Goal: Communication & Community: Answer question/provide support

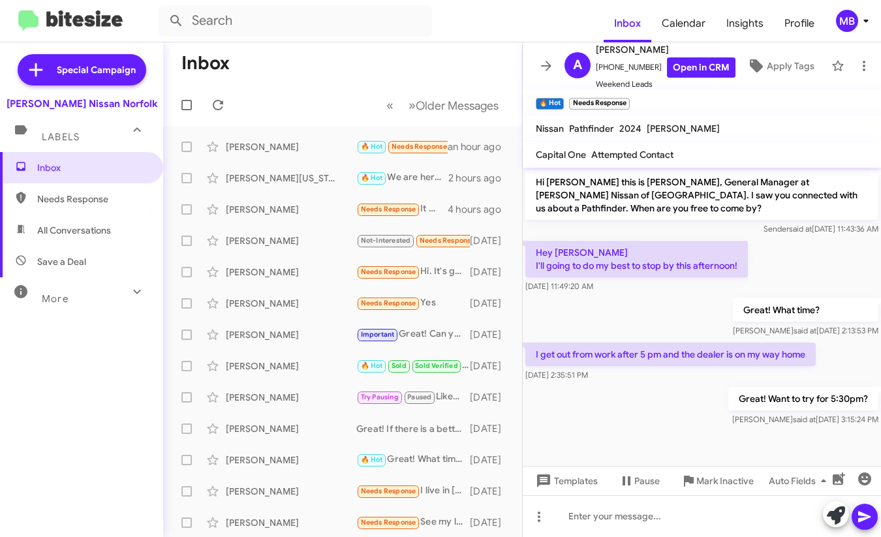
click at [25, 201] on icon at bounding box center [21, 198] width 12 height 12
type input "in:needs-response"
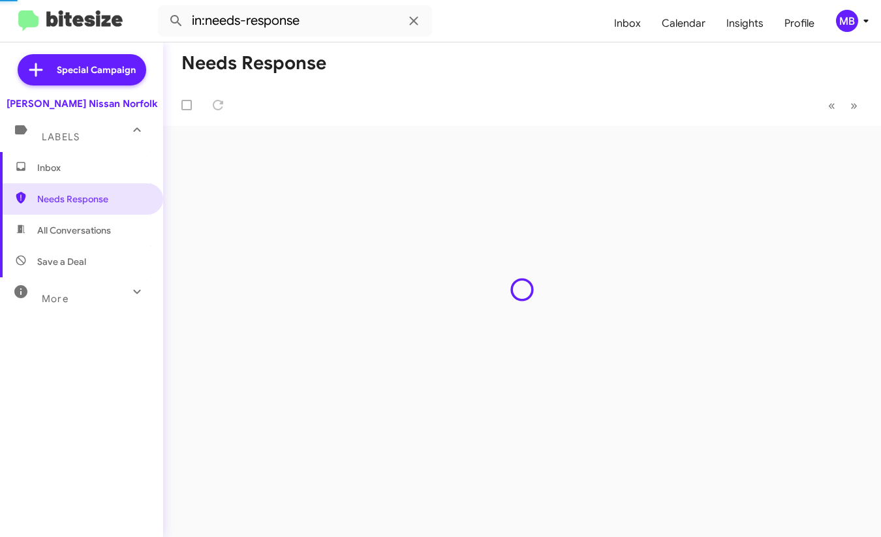
click at [41, 171] on span "Inbox" at bounding box center [92, 167] width 111 height 13
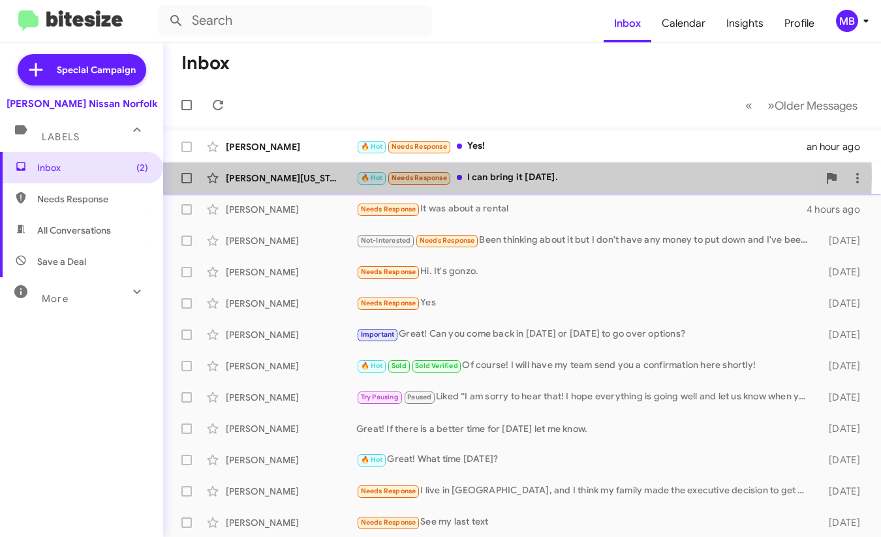
click at [510, 176] on div "🔥 Hot Needs Response I can bring it [DATE]." at bounding box center [587, 177] width 462 height 15
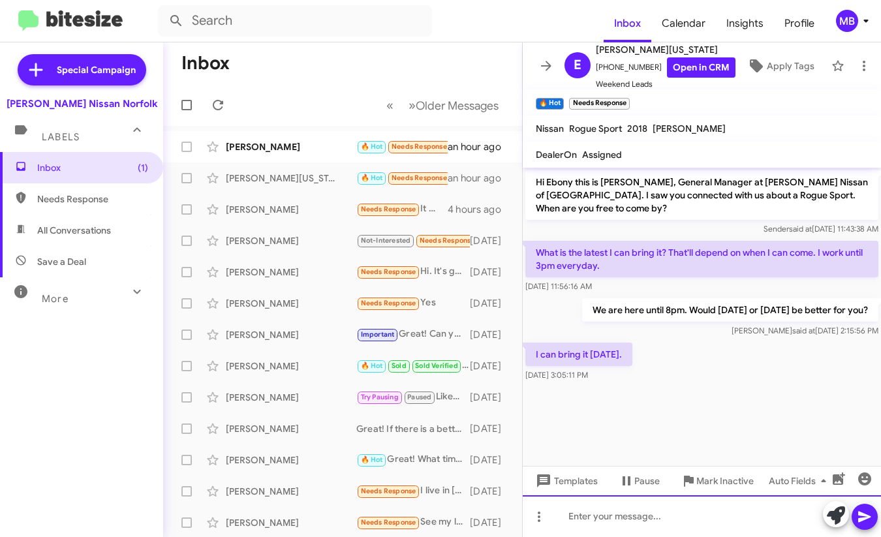
click at [612, 519] on div at bounding box center [702, 516] width 358 height 42
click at [576, 522] on div at bounding box center [702, 516] width 358 height 42
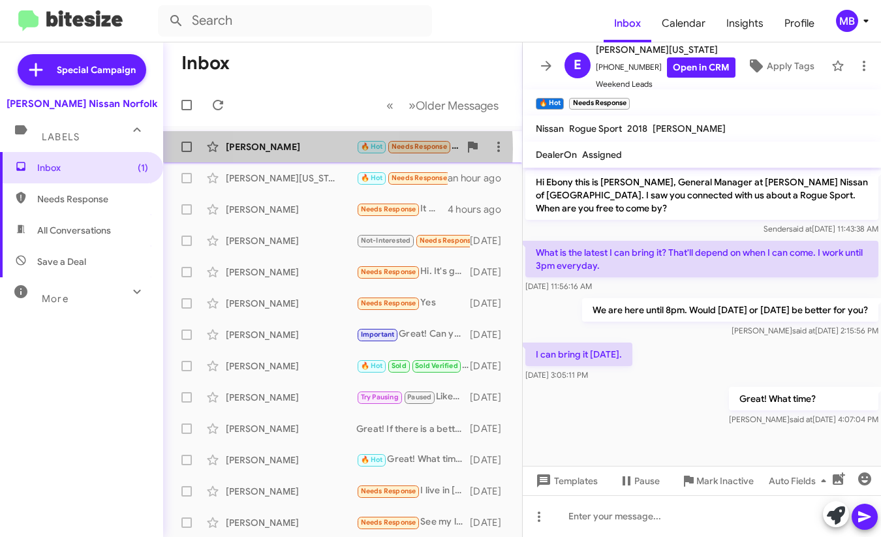
click at [290, 149] on div "[PERSON_NAME]" at bounding box center [291, 146] width 131 height 13
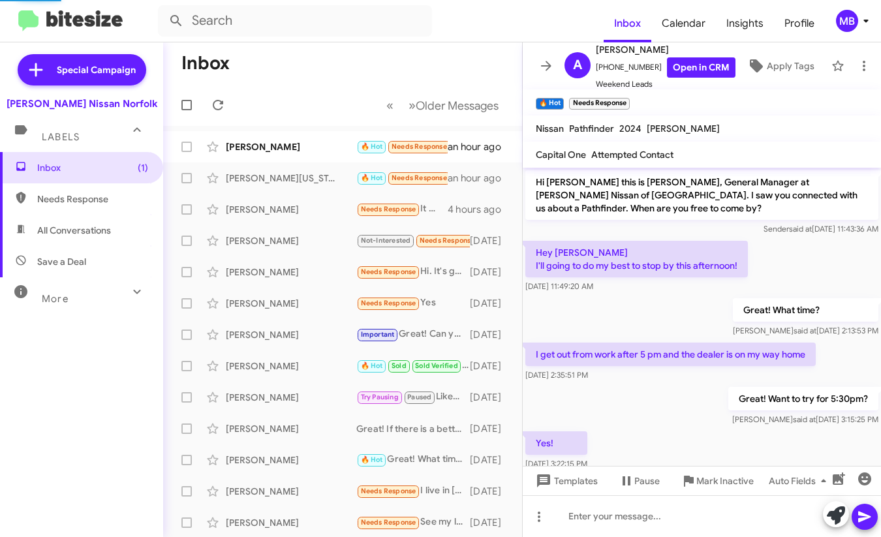
scroll to position [26, 0]
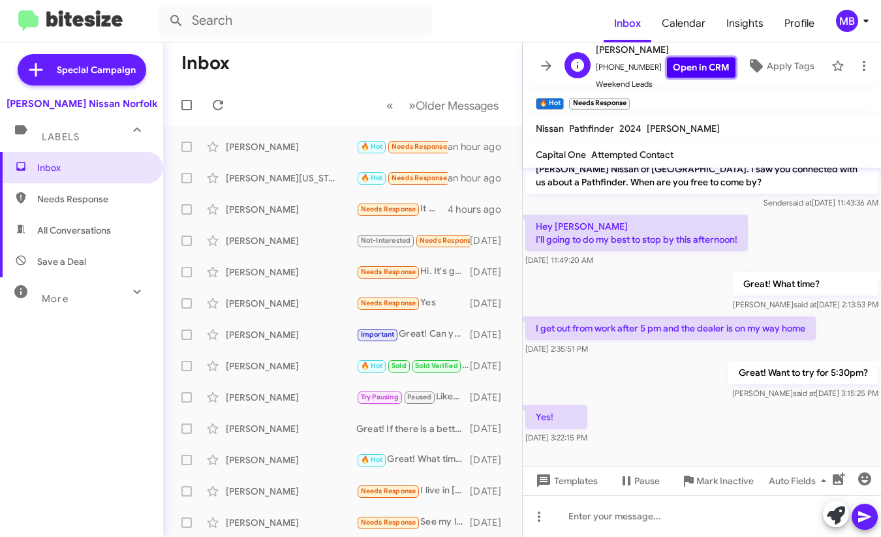
click at [680, 70] on link "Open in CRM" at bounding box center [701, 67] width 69 height 20
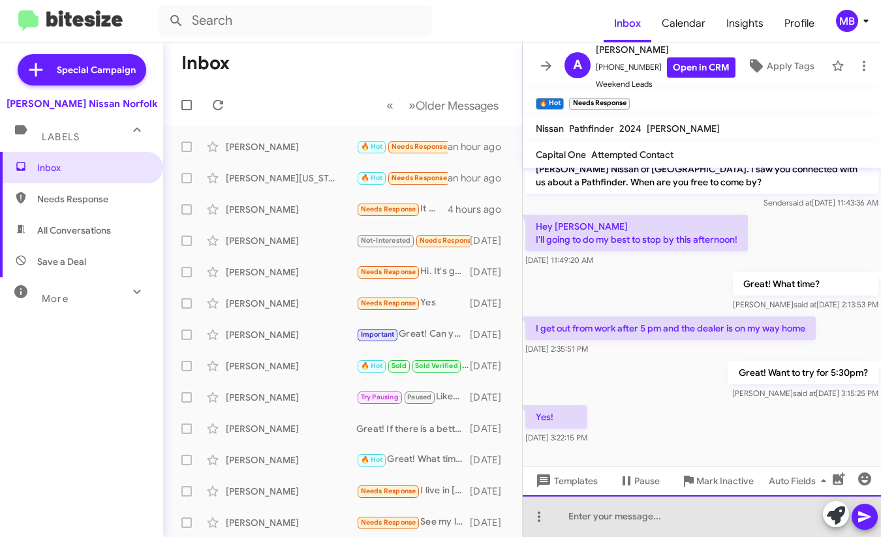
click at [681, 522] on div at bounding box center [702, 516] width 358 height 42
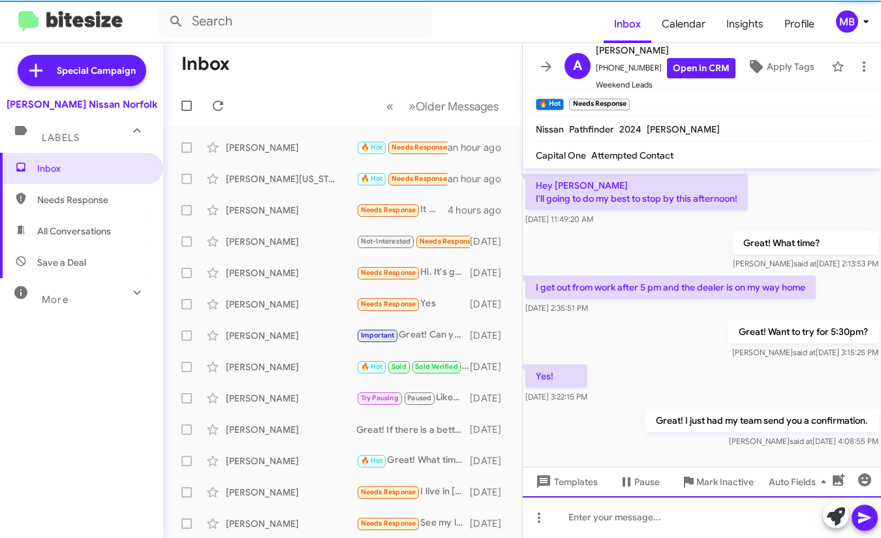
scroll to position [74, 0]
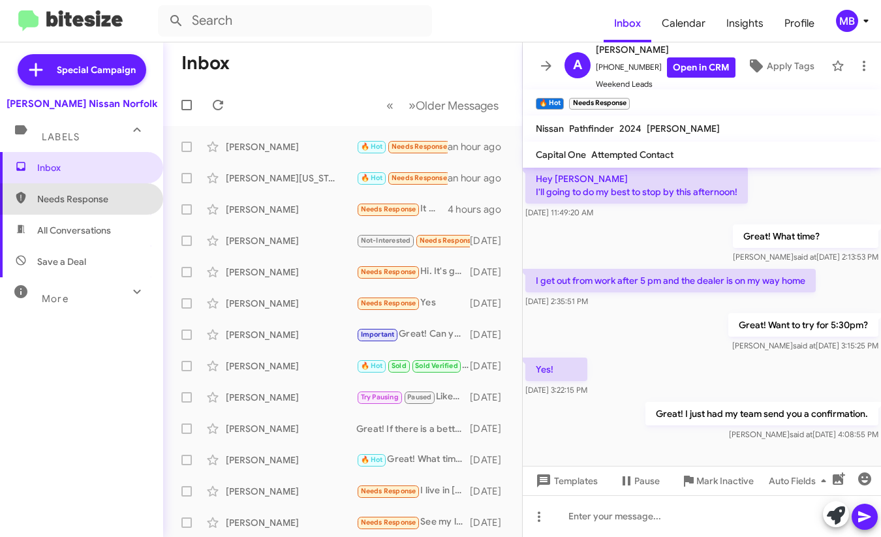
click at [100, 209] on span "Needs Response" at bounding box center [81, 198] width 163 height 31
type input "in:needs-response"
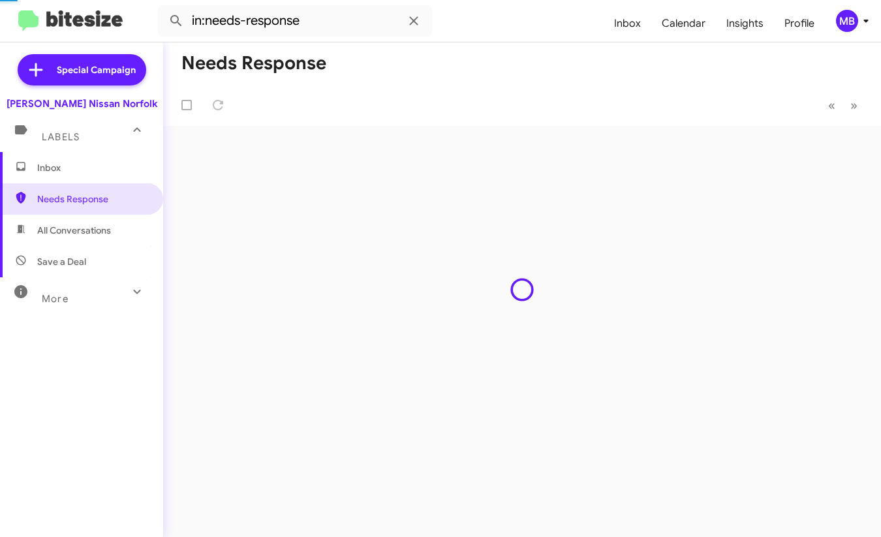
click at [93, 170] on span "Inbox" at bounding box center [92, 167] width 111 height 13
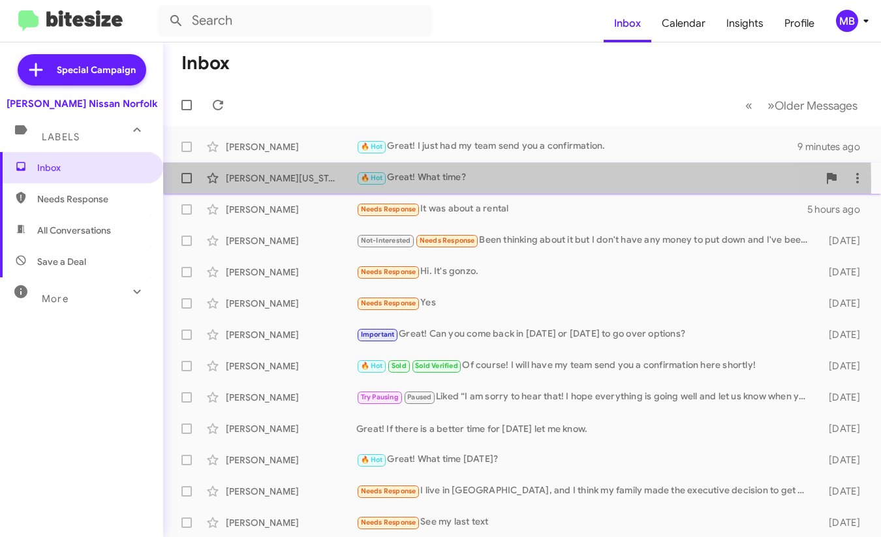
click at [337, 183] on div "[PERSON_NAME][US_STATE]" at bounding box center [291, 178] width 131 height 13
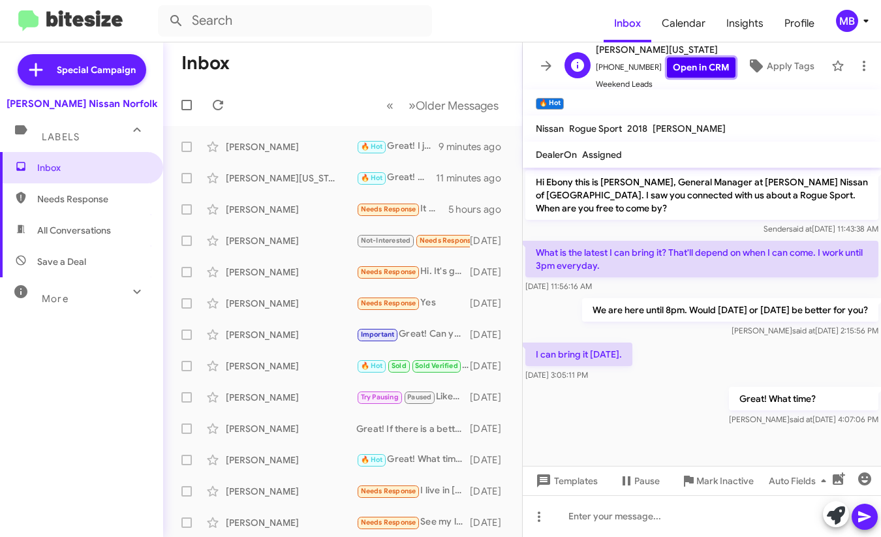
click at [703, 65] on link "Open in CRM" at bounding box center [701, 67] width 69 height 20
click at [713, 494] on div "Templates Pause Mark Inactive Auto Fields" at bounding box center [702, 480] width 358 height 29
click at [711, 486] on span "Mark Inactive" at bounding box center [724, 480] width 57 height 23
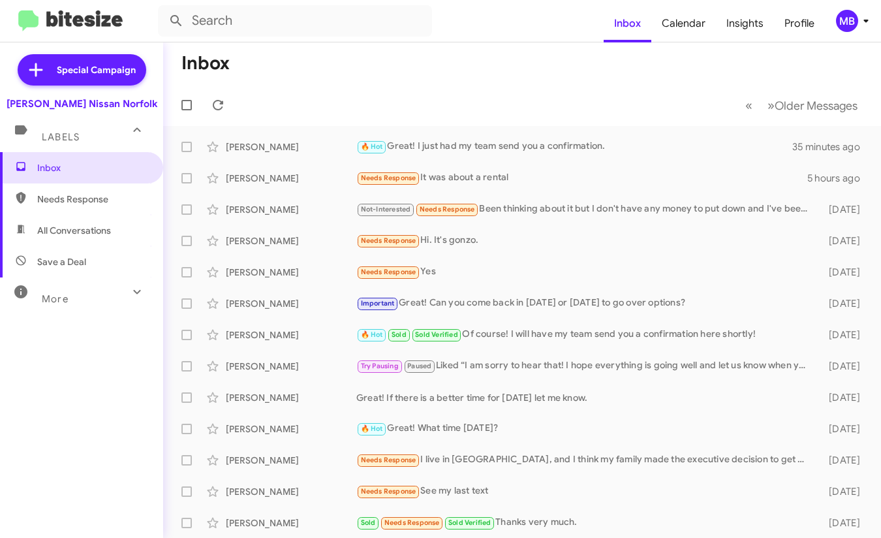
click at [87, 193] on span "Needs Response" at bounding box center [92, 199] width 111 height 13
type input "in:needs-response"
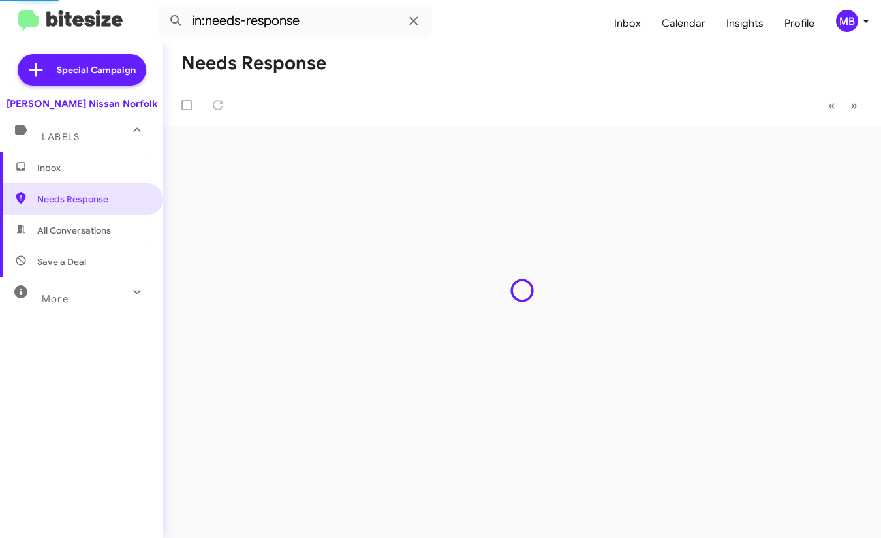
click at [88, 149] on mat-expansion-panel-header "Labels" at bounding box center [81, 131] width 163 height 42
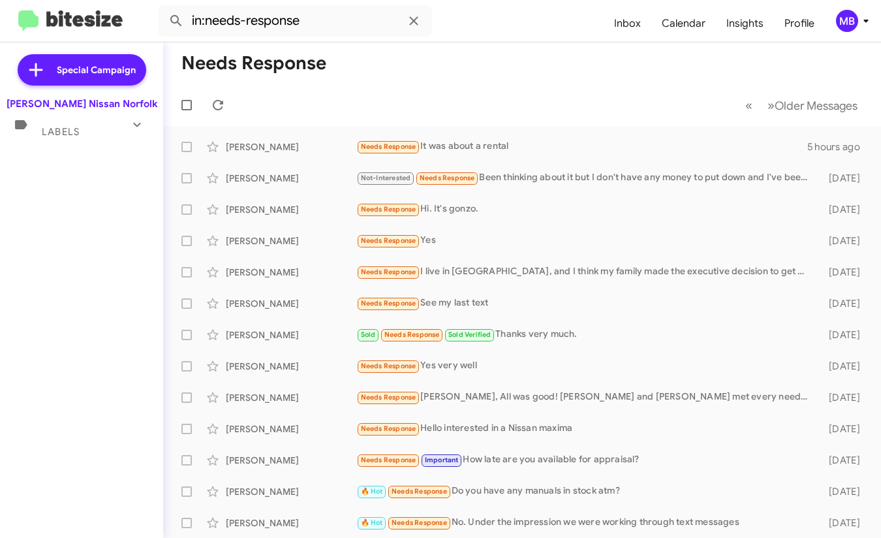
click at [116, 124] on div "Labels" at bounding box center [68, 126] width 116 height 24
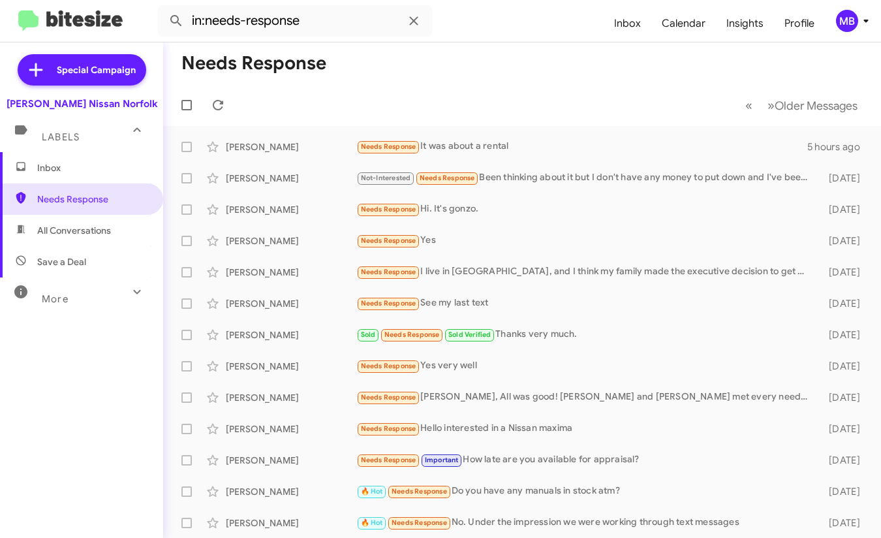
click at [109, 168] on span "Inbox" at bounding box center [92, 167] width 111 height 13
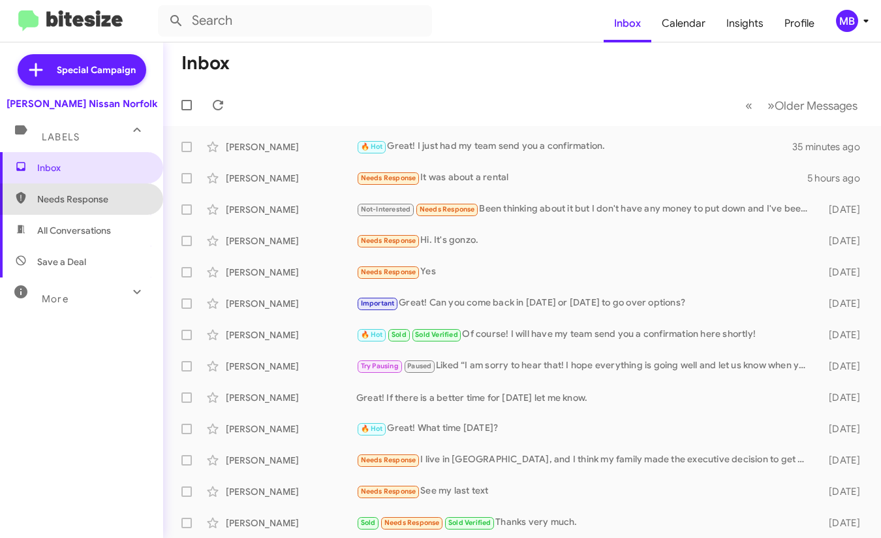
click at [107, 206] on span "Needs Response" at bounding box center [81, 198] width 163 height 31
type input "in:needs-response"
